Goal: Task Accomplishment & Management: Use online tool/utility

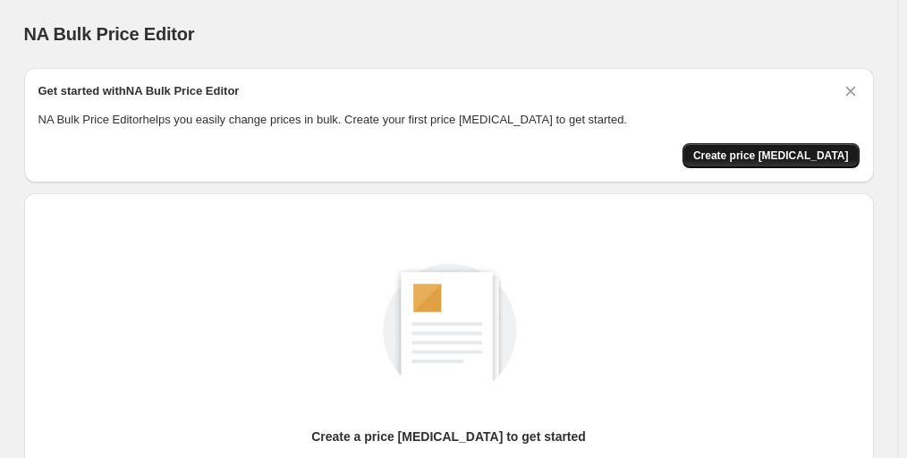
click at [787, 146] on button "Create price change job" at bounding box center [771, 155] width 177 height 25
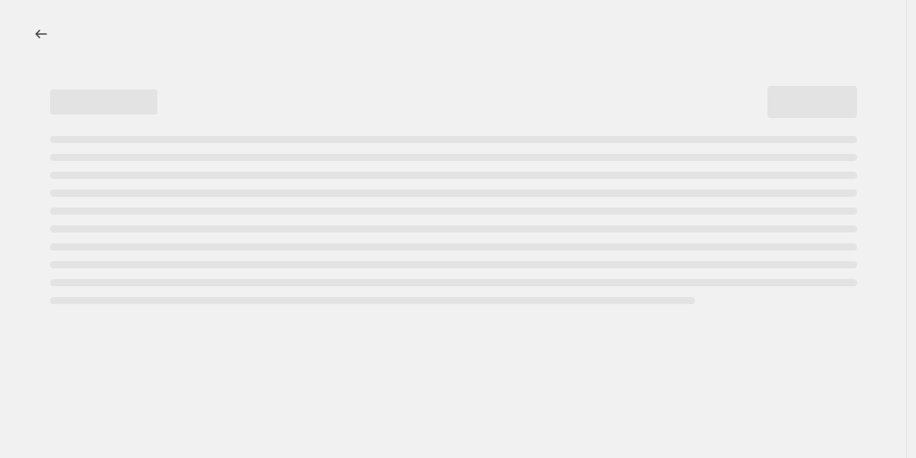
select select "percentage"
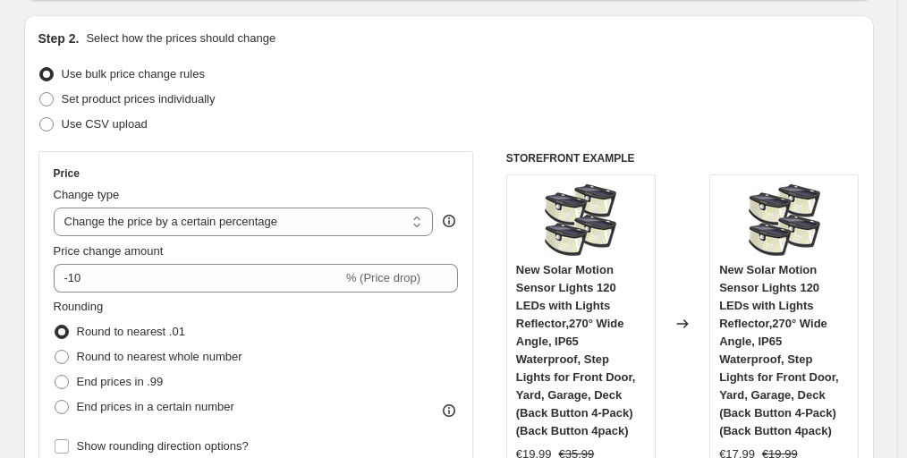
scroll to position [179, 0]
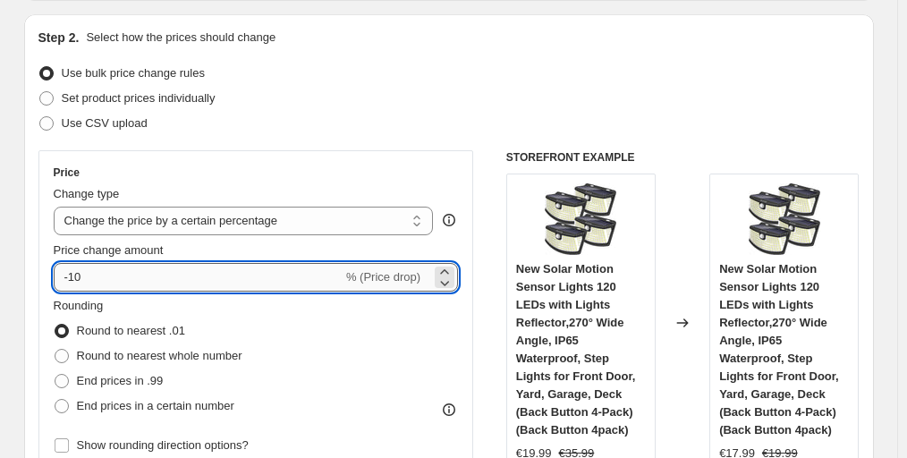
click at [75, 280] on input "-10" at bounding box center [198, 277] width 289 height 29
type input "-60"
click at [426, 161] on div "Price Change type Change the price to a certain amount Change the price by a ce…" at bounding box center [256, 311] width 436 height 323
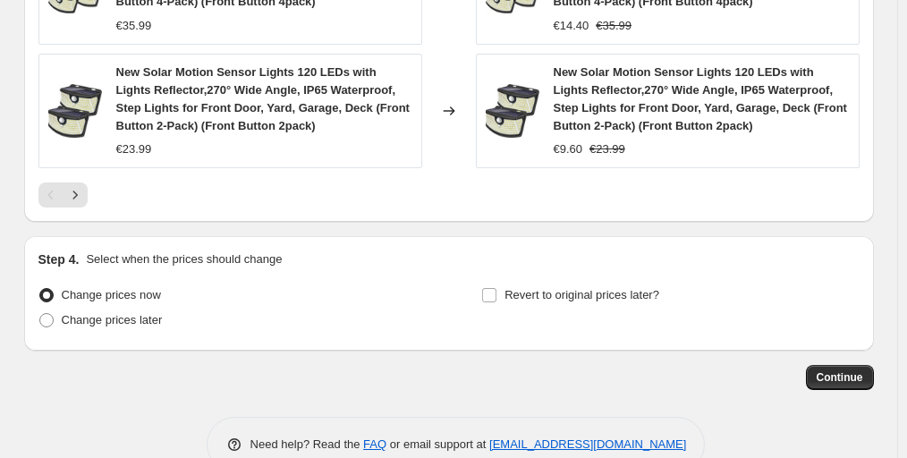
scroll to position [1539, 0]
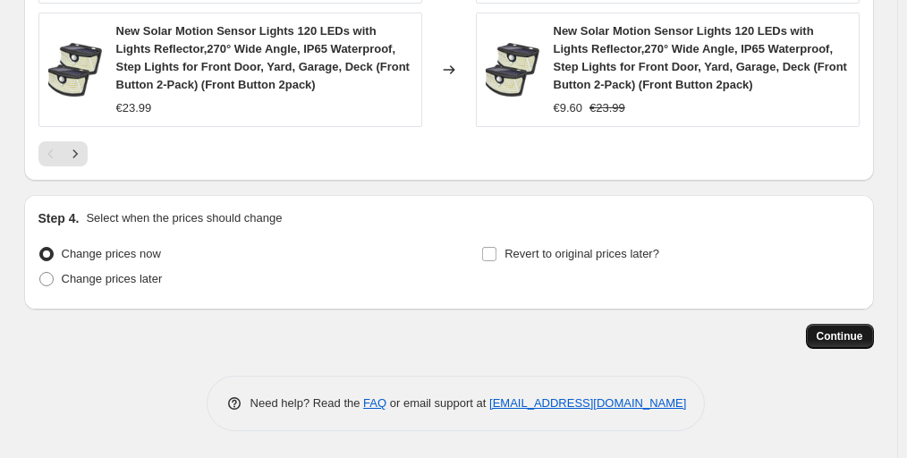
click at [861, 340] on span "Continue" at bounding box center [840, 336] width 47 height 14
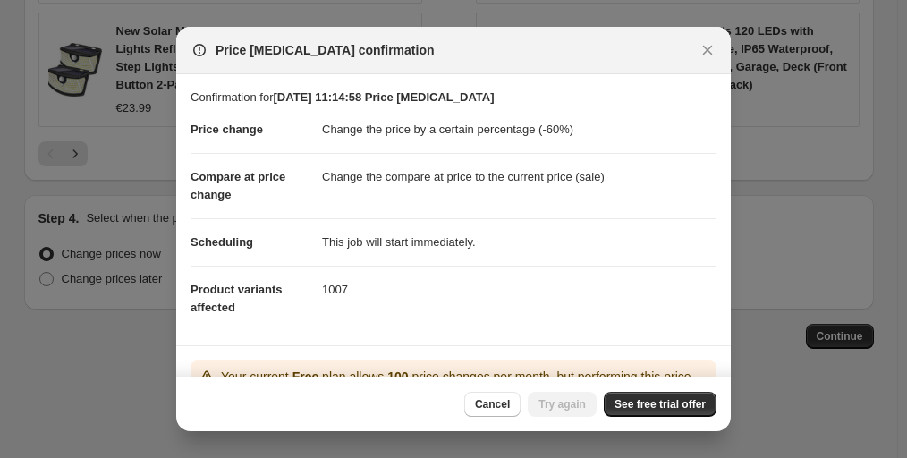
click at [238, 225] on dt "Scheduling" at bounding box center [256, 241] width 131 height 47
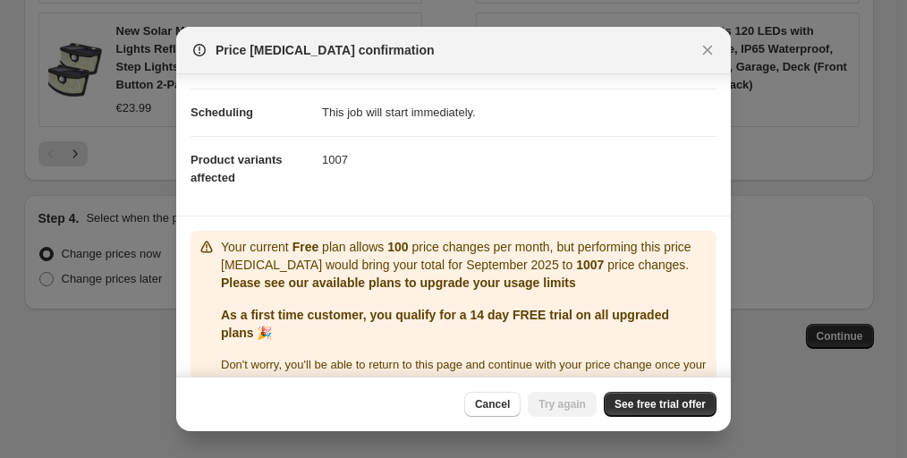
scroll to position [166, 0]
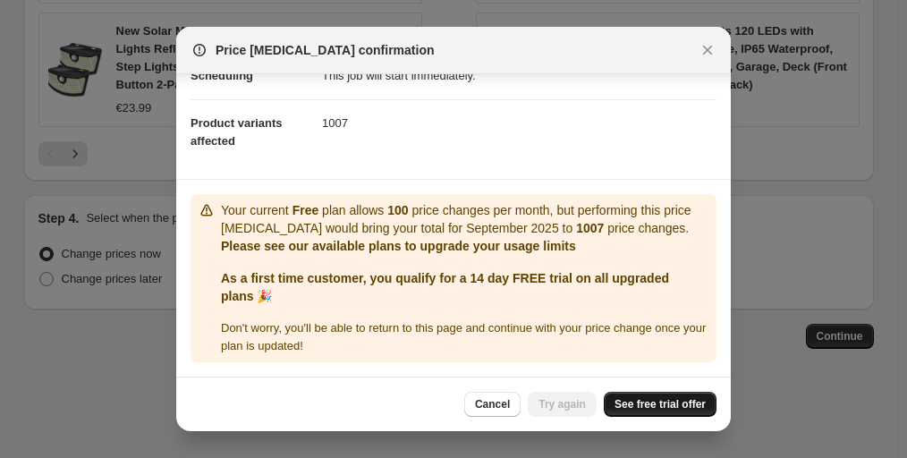
click at [662, 409] on span "See free trial offer" at bounding box center [660, 404] width 91 height 14
click at [666, 401] on span "See free trial offer" at bounding box center [660, 404] width 91 height 14
click at [586, 407] on span "Try again" at bounding box center [562, 404] width 47 height 14
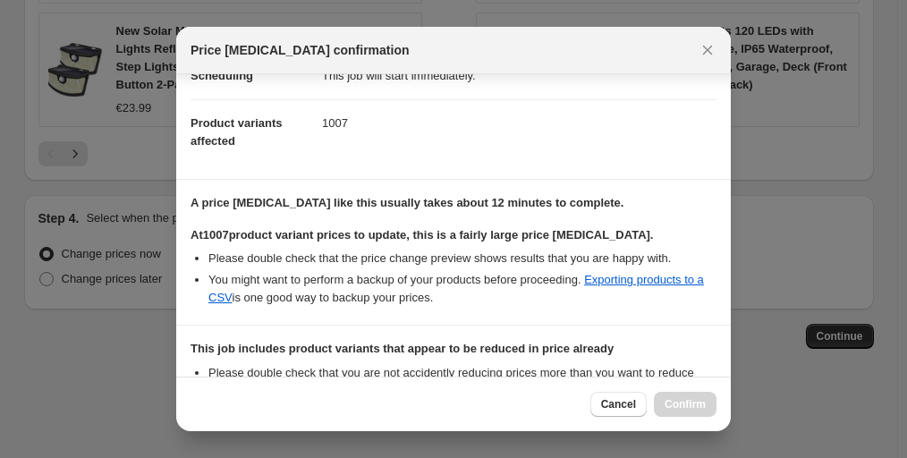
click at [219, 323] on section "A price change job like this usually takes about 12 minutes to complete. At 100…" at bounding box center [453, 252] width 555 height 145
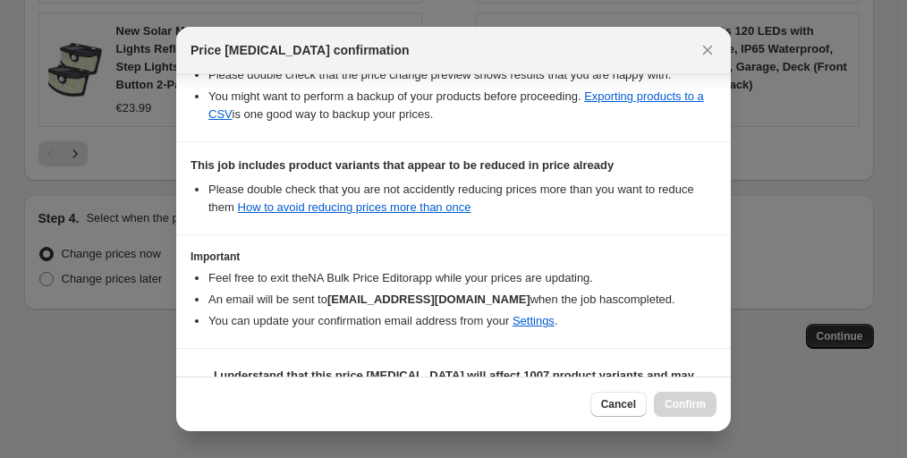
scroll to position [394, 0]
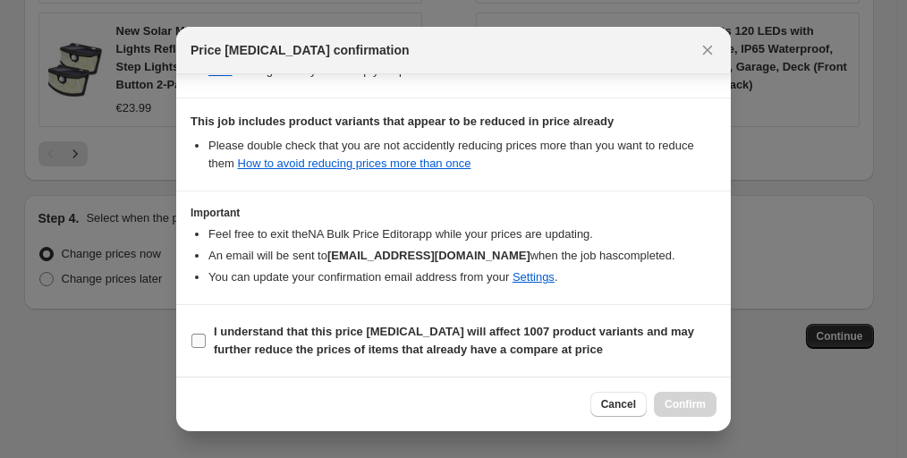
click at [217, 341] on span "I understand that this price change job will affect 1007 product variants and m…" at bounding box center [465, 341] width 503 height 36
click at [206, 341] on input "I understand that this price change job will affect 1007 product variants and m…" at bounding box center [198, 341] width 14 height 14
checkbox input "true"
click at [709, 392] on button "Confirm" at bounding box center [685, 404] width 63 height 25
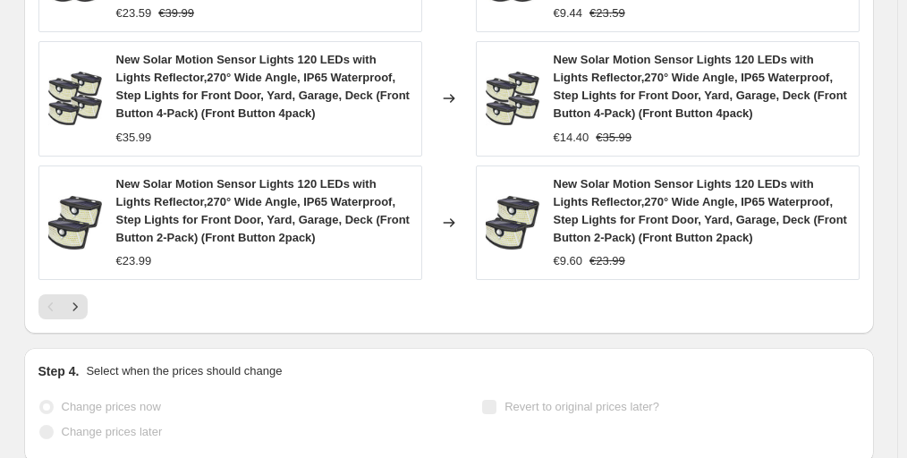
scroll to position [1585, 0]
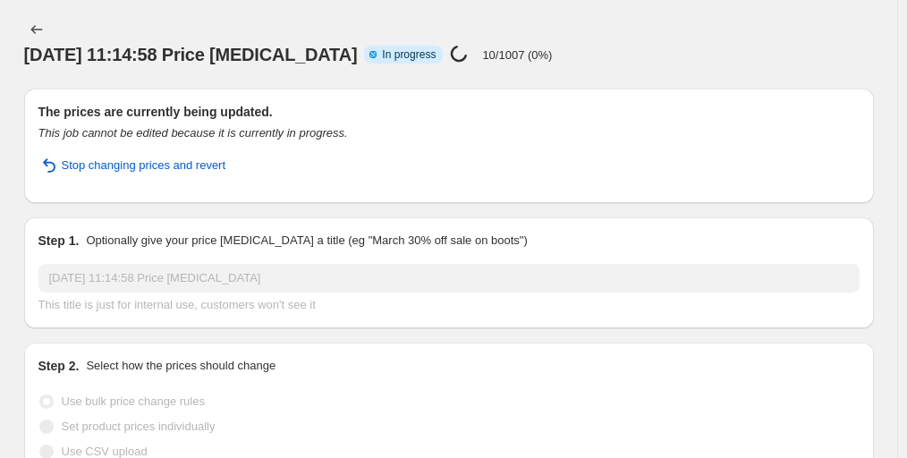
scroll to position [0, 0]
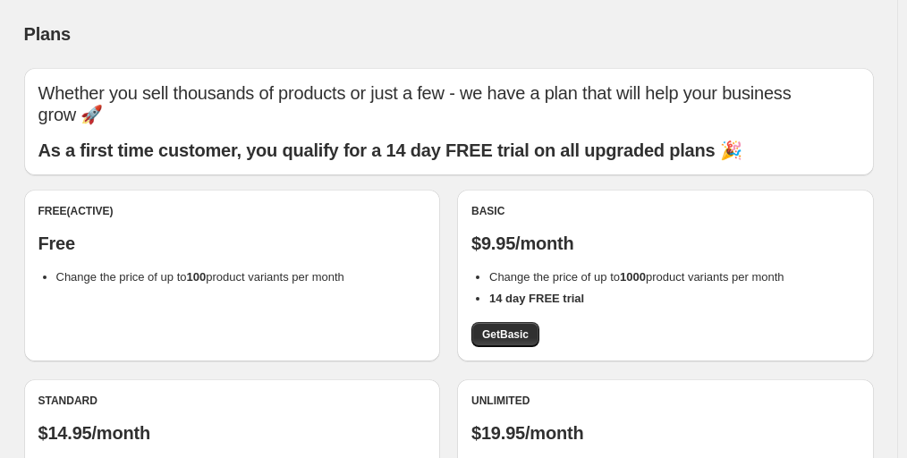
click at [155, 361] on div "Free (Active) Free Change the price of up to 100 product variants per month" at bounding box center [232, 276] width 417 height 172
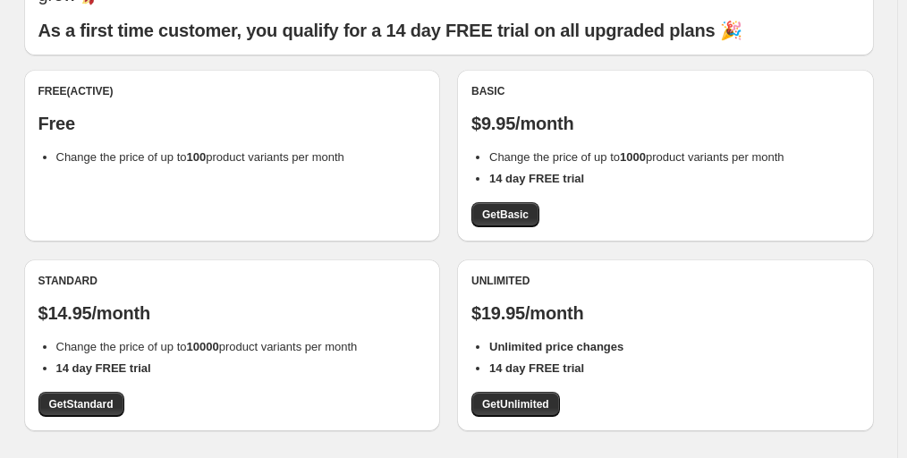
scroll to position [179, 0]
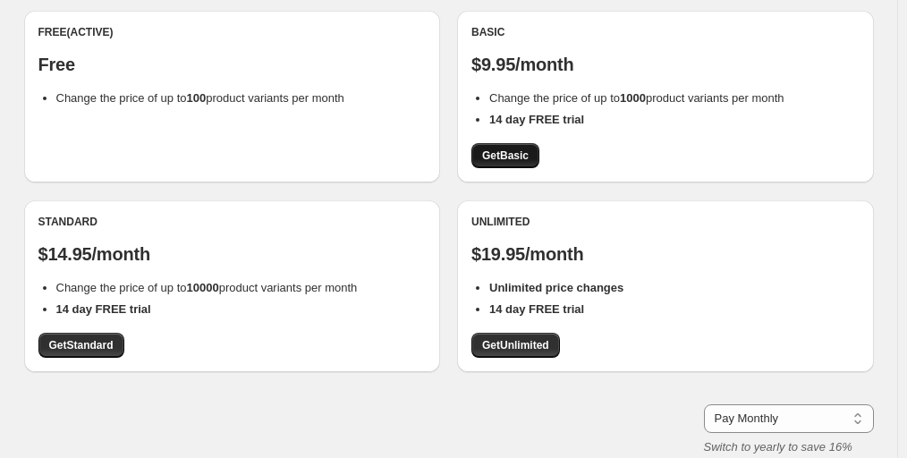
click at [521, 148] on link "Get Basic" at bounding box center [505, 155] width 68 height 25
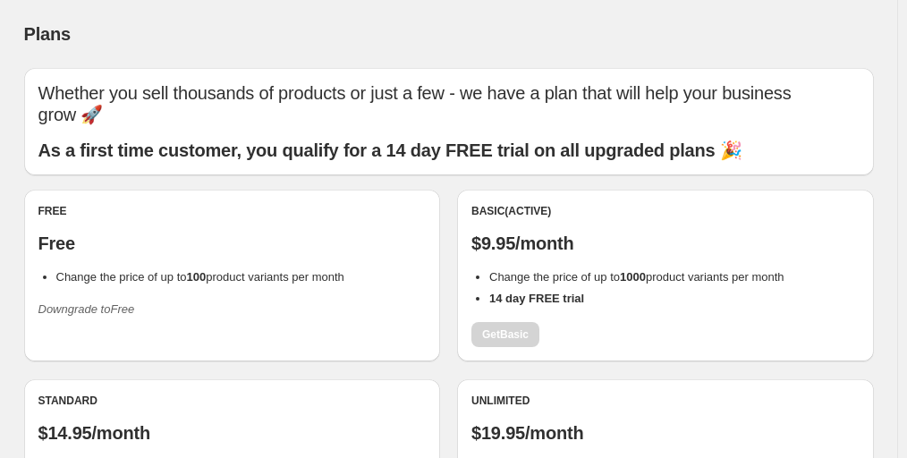
click at [141, 36] on div "Plans" at bounding box center [449, 33] width 850 height 25
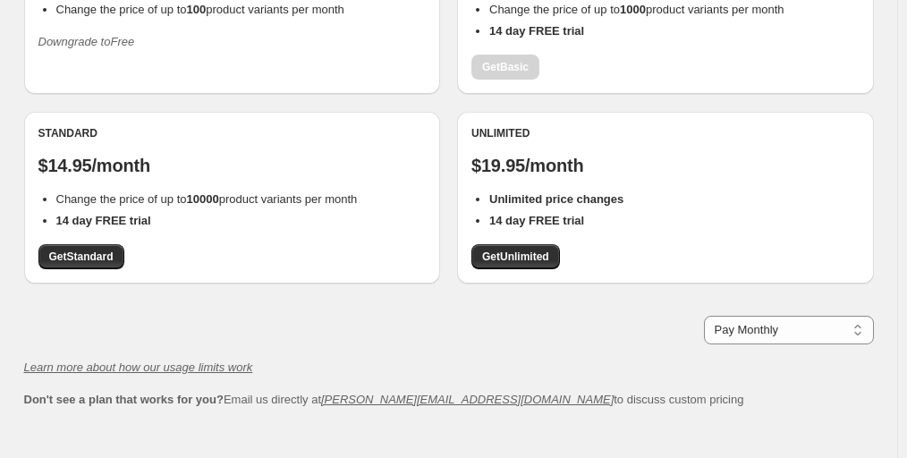
scroll to position [268, 0]
click at [90, 255] on span "Get Standard" at bounding box center [81, 256] width 64 height 14
